Goal: Information Seeking & Learning: Learn about a topic

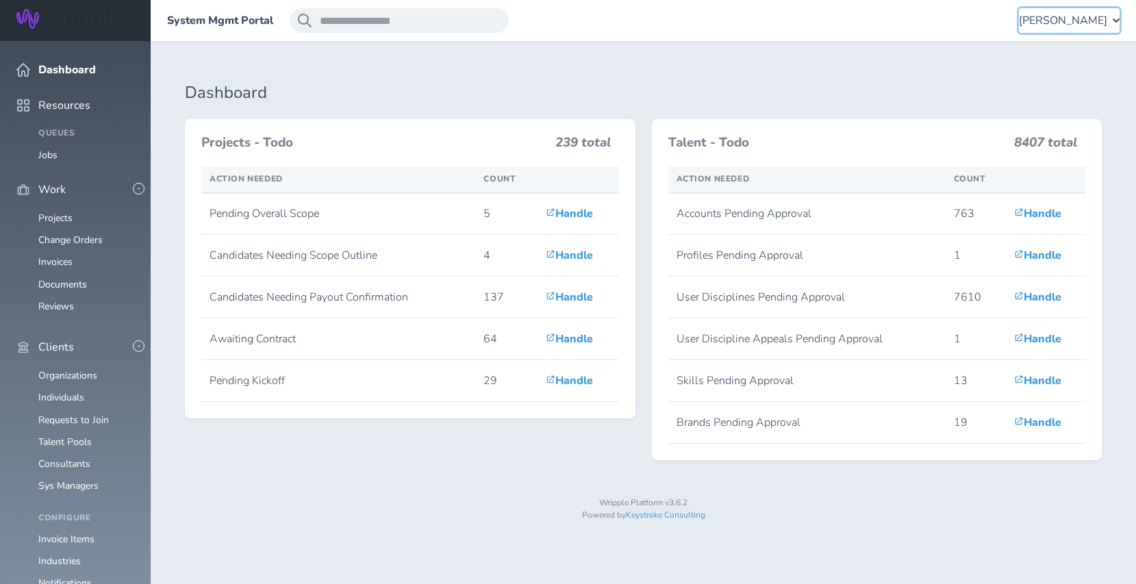
click at [1073, 22] on span "[PERSON_NAME]" at bounding box center [1063, 20] width 88 height 12
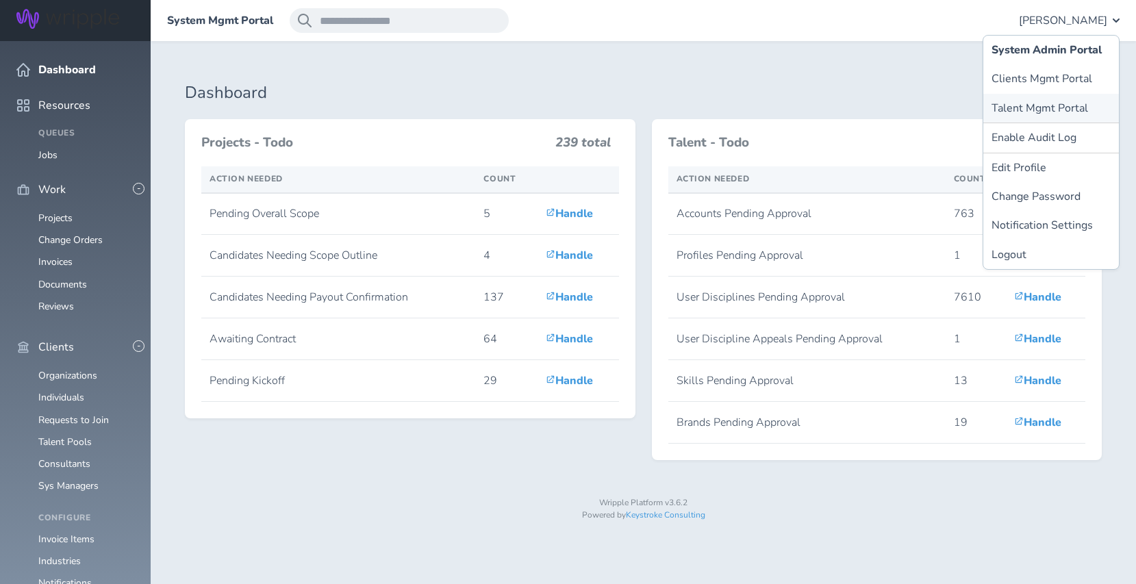
click at [1018, 109] on link "Talent Mgmt Portal" at bounding box center [1052, 108] width 136 height 29
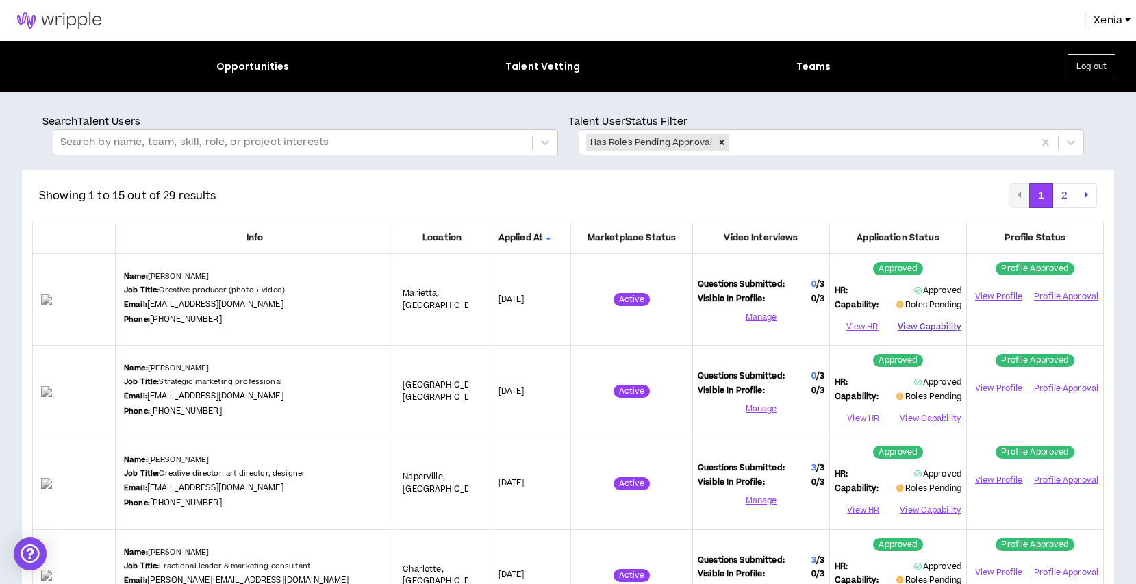
click at [947, 323] on button "View Capability" at bounding box center [930, 326] width 64 height 21
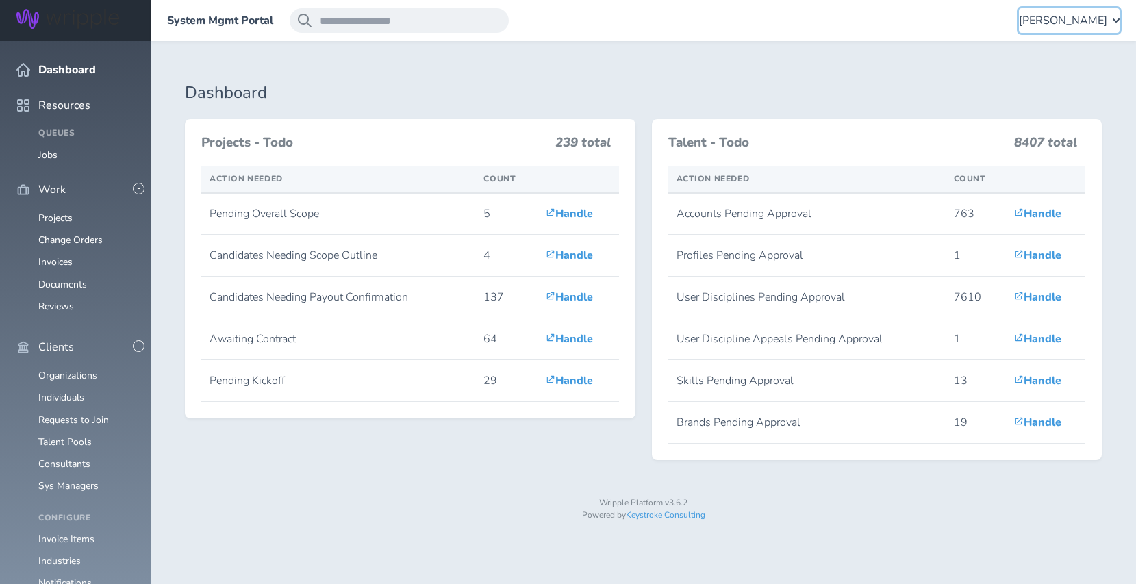
click at [1045, 16] on span "[PERSON_NAME]" at bounding box center [1063, 20] width 88 height 12
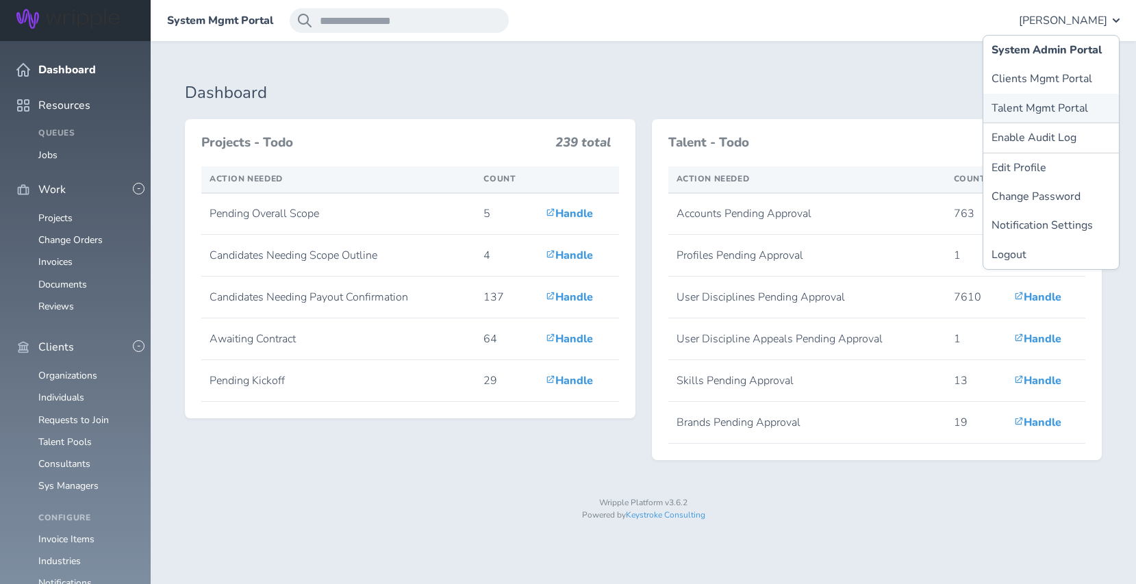
click at [1023, 103] on link "Talent Mgmt Portal" at bounding box center [1052, 108] width 136 height 29
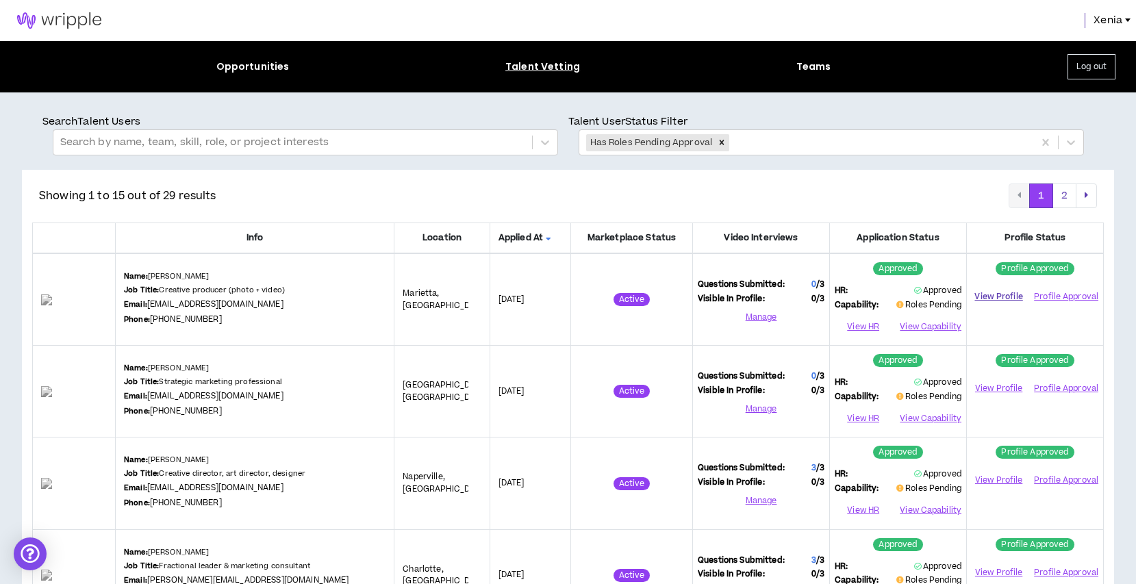
click at [1006, 299] on link "View Profile" at bounding box center [999, 297] width 54 height 24
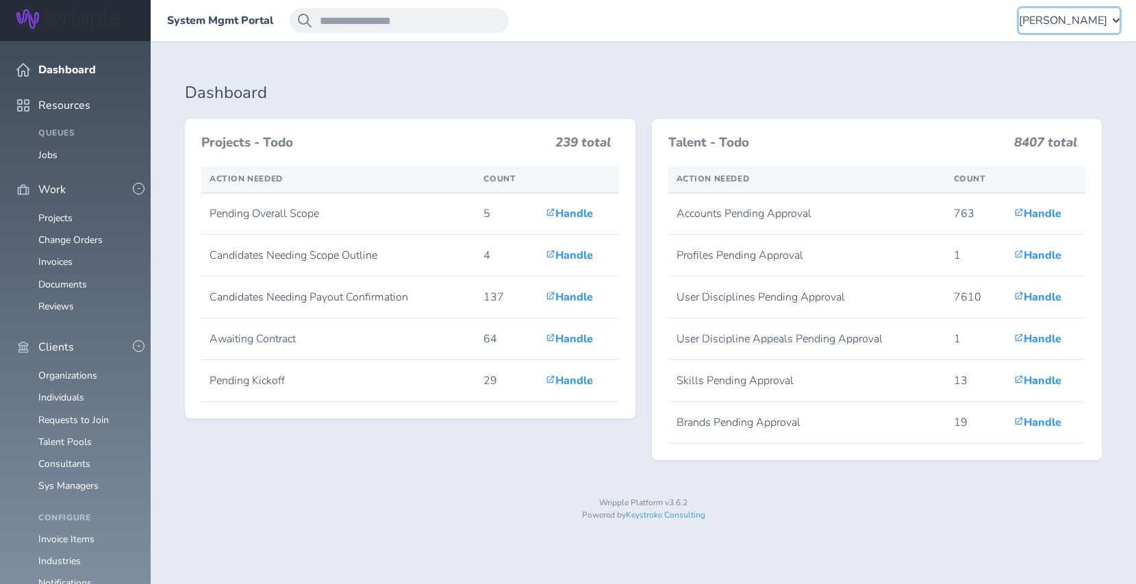
click at [1057, 19] on span "[PERSON_NAME]" at bounding box center [1063, 20] width 88 height 12
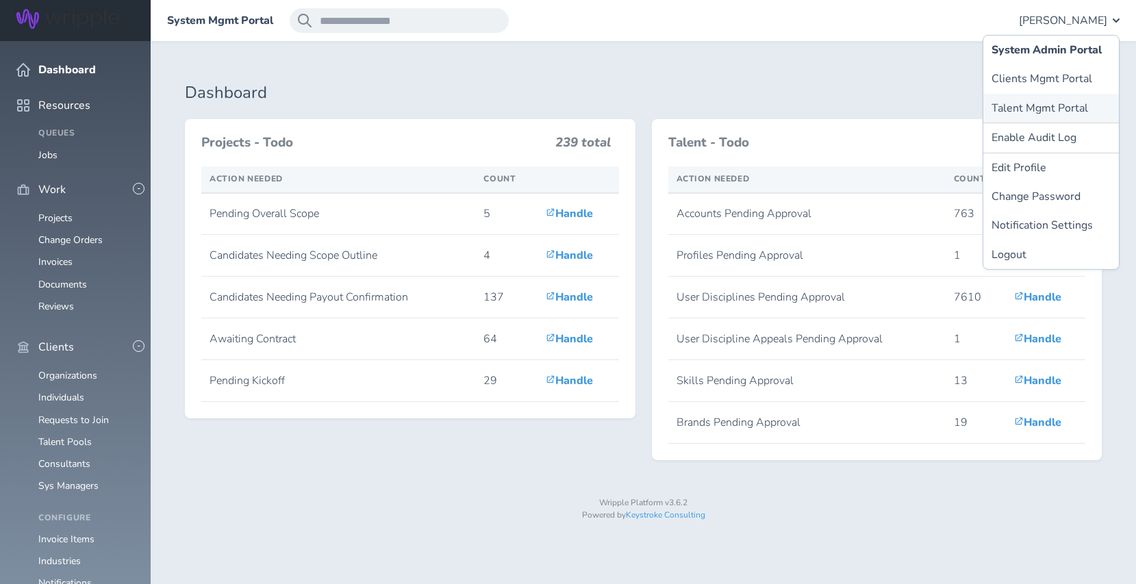
click at [1019, 108] on link "Talent Mgmt Portal" at bounding box center [1052, 108] width 136 height 29
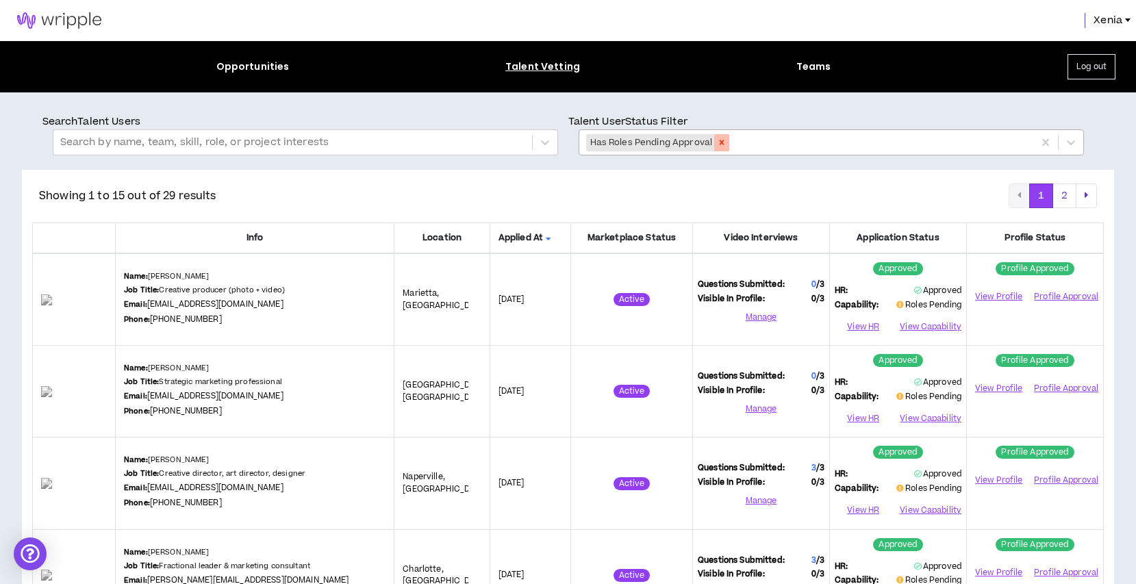
click at [721, 138] on icon "Remove Has Roles Pending Approval" at bounding box center [722, 143] width 10 height 10
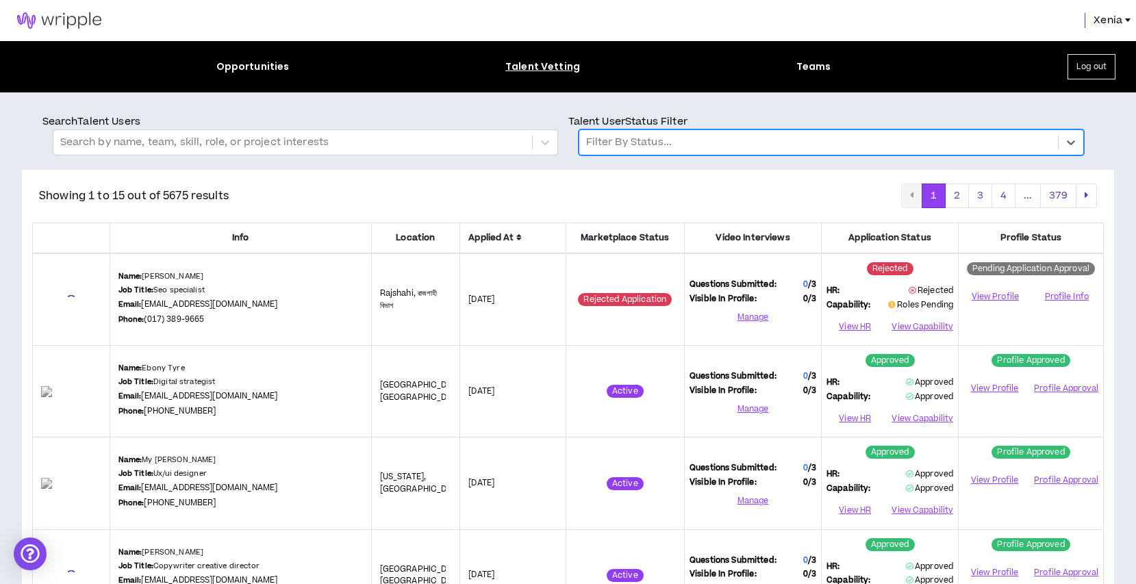
click at [645, 142] on div at bounding box center [818, 143] width 465 height 18
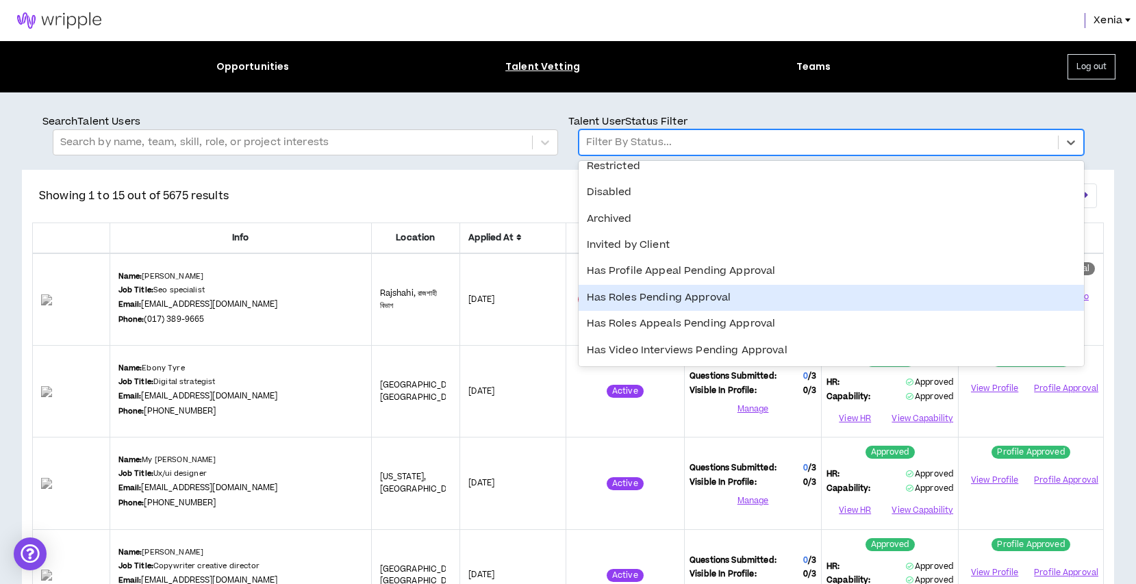
scroll to position [247, 0]
click at [667, 308] on div "Has Roles Pending Approval" at bounding box center [832, 298] width 506 height 26
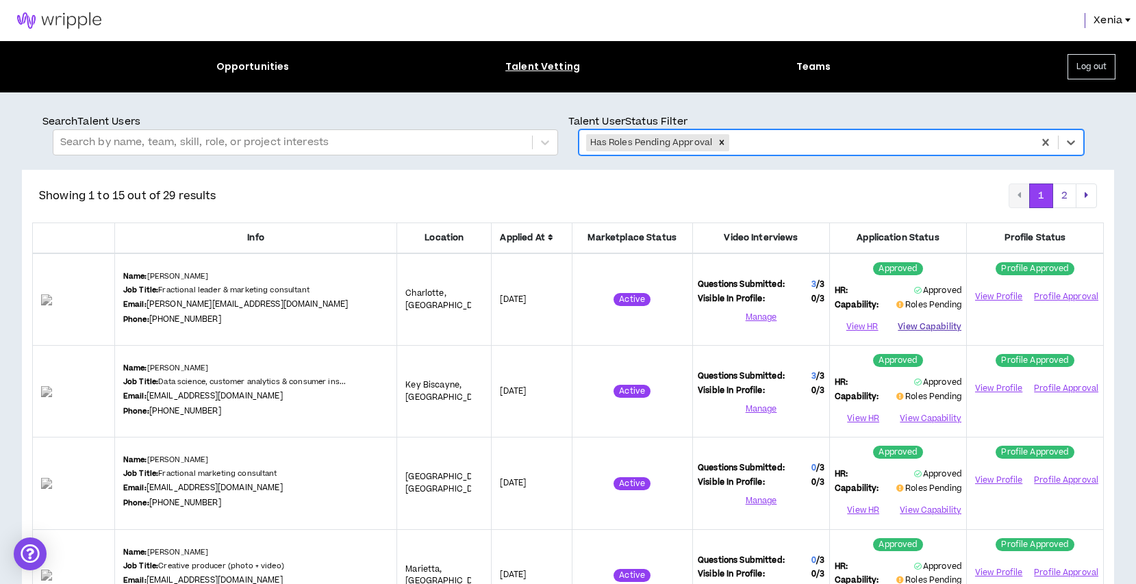
click at [927, 328] on button "View Capability" at bounding box center [930, 326] width 64 height 21
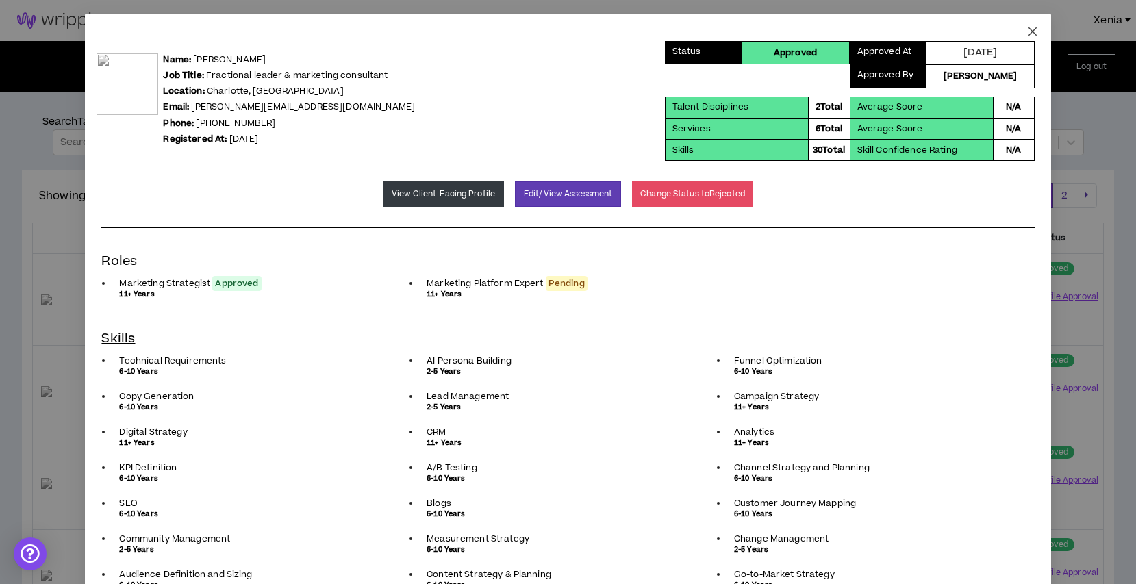
click at [1034, 29] on icon "close" at bounding box center [1032, 31] width 8 height 8
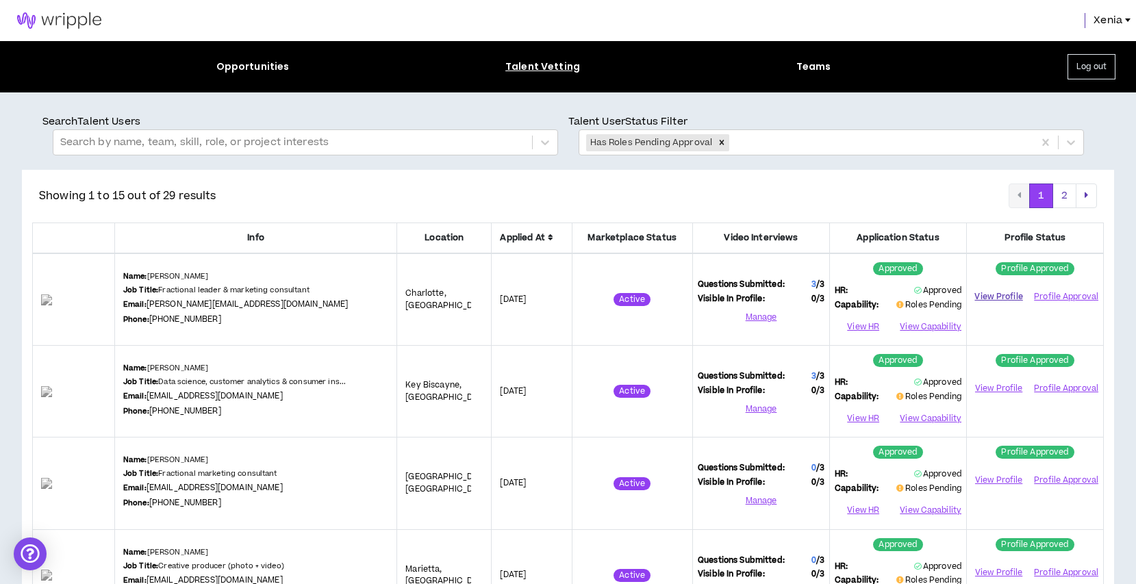
click at [991, 298] on link "View Profile" at bounding box center [999, 297] width 54 height 24
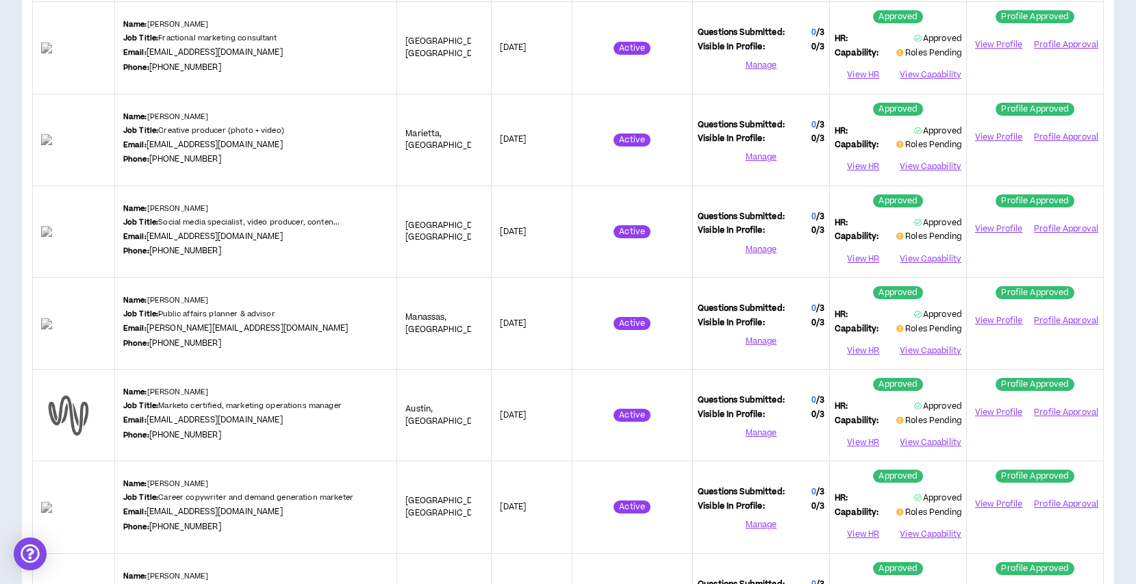
scroll to position [0, 0]
